Goal: Task Accomplishment & Management: Use online tool/utility

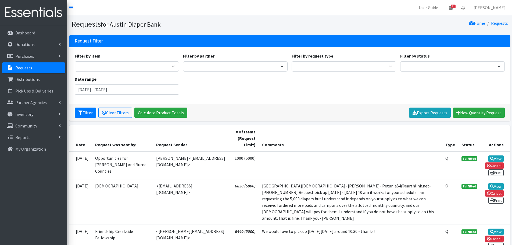
click at [21, 66] on p "Requests" at bounding box center [23, 67] width 17 height 5
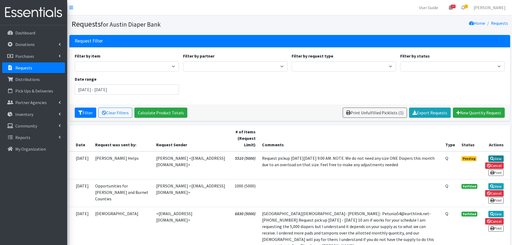
click at [493, 159] on link "View" at bounding box center [495, 158] width 15 height 6
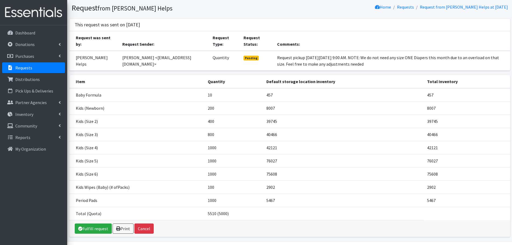
scroll to position [32, 0]
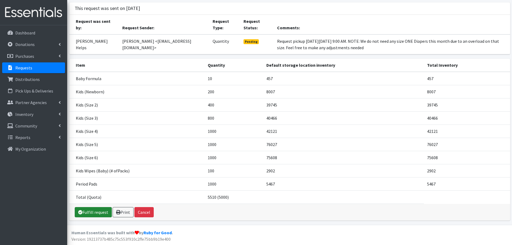
click at [103, 214] on link "Fulfill request" at bounding box center [93, 212] width 37 height 10
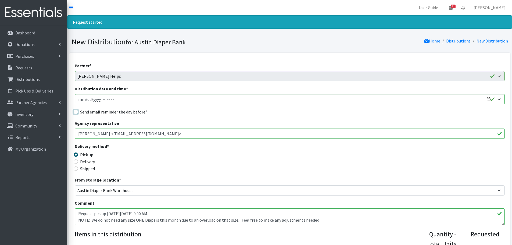
click at [75, 113] on input "Send email reminder the day before?" at bounding box center [76, 112] width 4 height 4
checkbox input "true"
click at [488, 99] on input "Distribution date and time *" at bounding box center [290, 99] width 430 height 10
type input "2025-10-22T09:00"
click at [238, 150] on div "Delivery method * Pick up Delivery Shipped Shipping cost" at bounding box center [290, 160] width 430 height 34
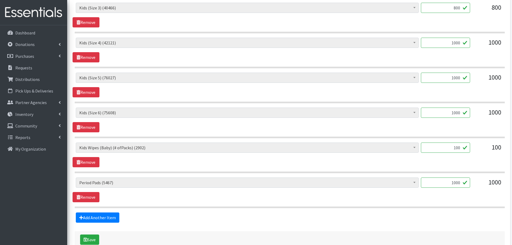
scroll to position [385, 0]
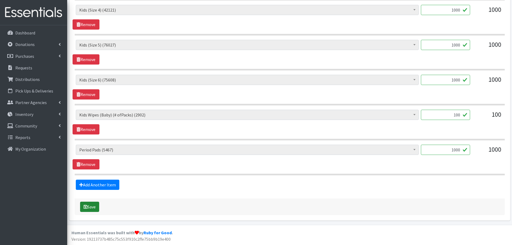
click at [88, 209] on button "Save" at bounding box center [89, 206] width 19 height 10
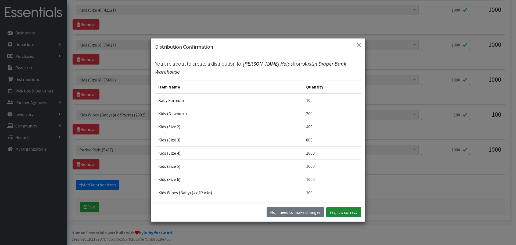
click at [345, 210] on button "Yes, it's correct" at bounding box center [343, 212] width 35 height 10
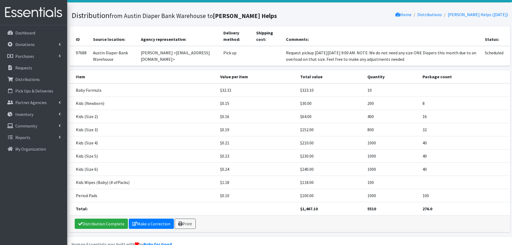
scroll to position [38, 0]
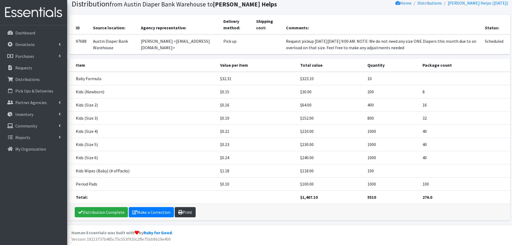
click at [181, 211] on link "Print" at bounding box center [185, 212] width 21 height 10
click at [31, 70] on link "Requests" at bounding box center [33, 67] width 63 height 11
